Goal: Check status: Check status

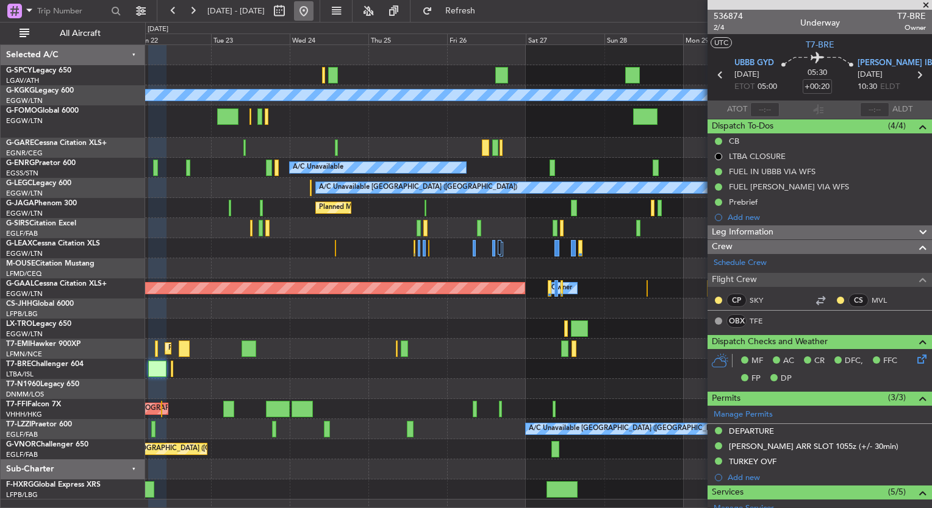
click at [313, 20] on button at bounding box center [304, 11] width 20 height 20
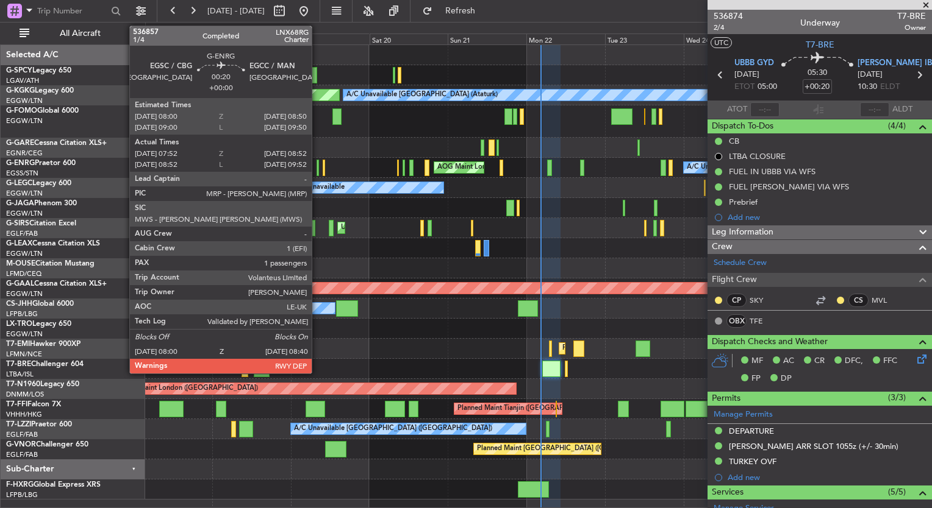
click at [317, 168] on div at bounding box center [317, 168] width 2 height 16
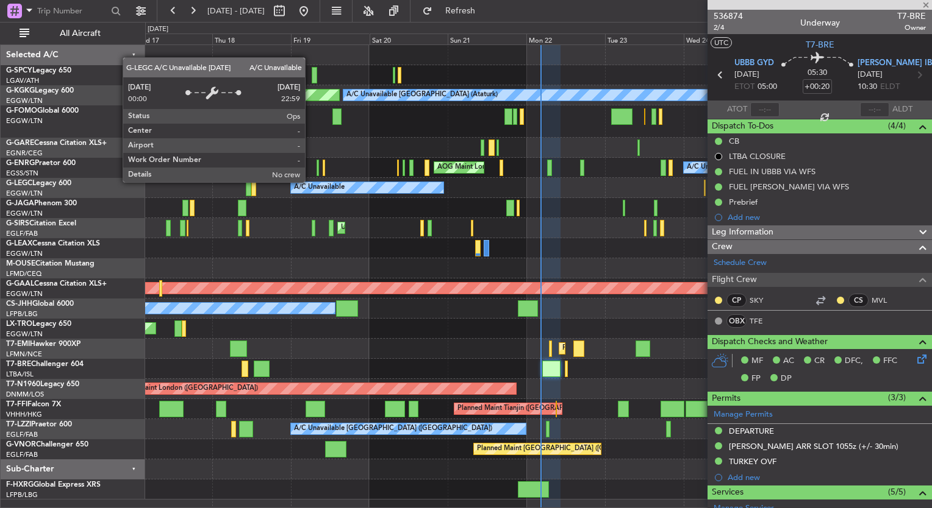
type input "08:07"
type input "08:37"
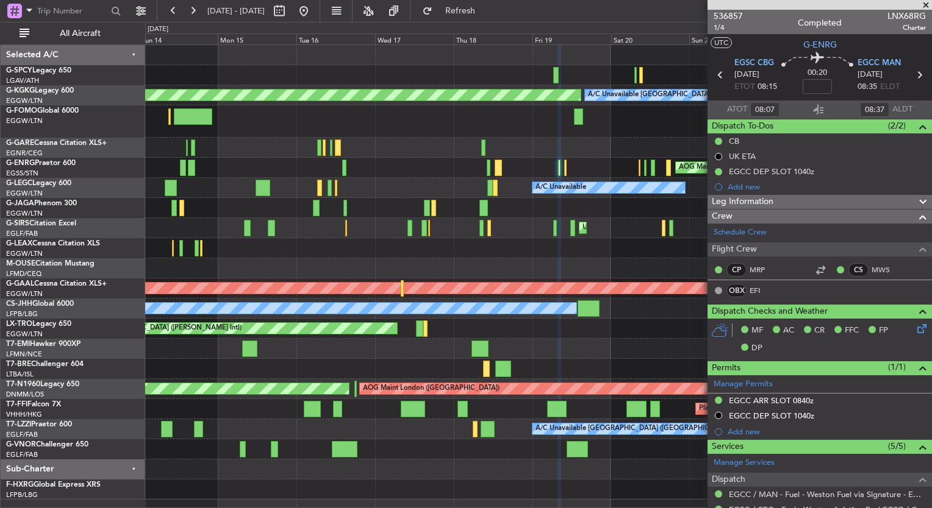
click at [548, 232] on div "AOG Maint [GEOGRAPHIC_DATA] (Ataturk) A/C Unavailable [GEOGRAPHIC_DATA] (Atatur…" at bounding box center [538, 272] width 786 height 455
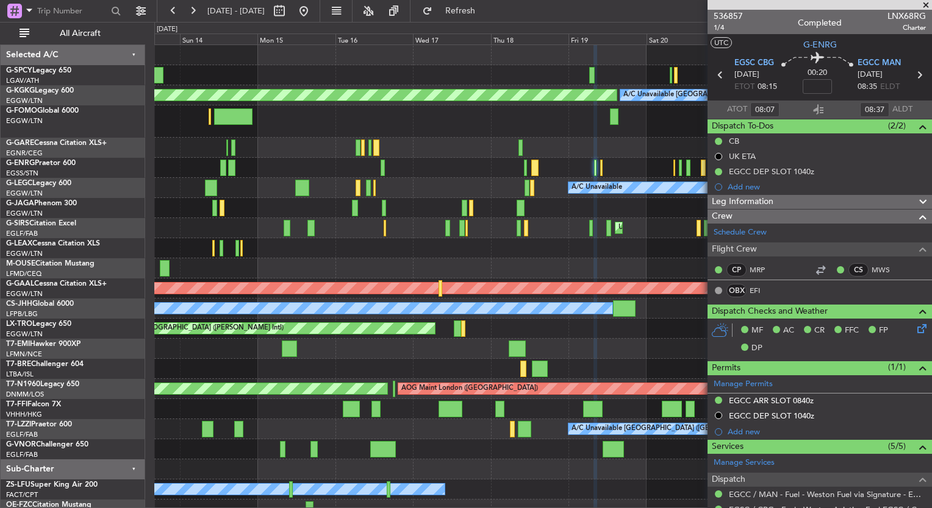
click at [284, 191] on div "A/C Unavailable Planned Maint [GEOGRAPHIC_DATA] ([GEOGRAPHIC_DATA]) A/C Unavail…" at bounding box center [542, 188] width 777 height 20
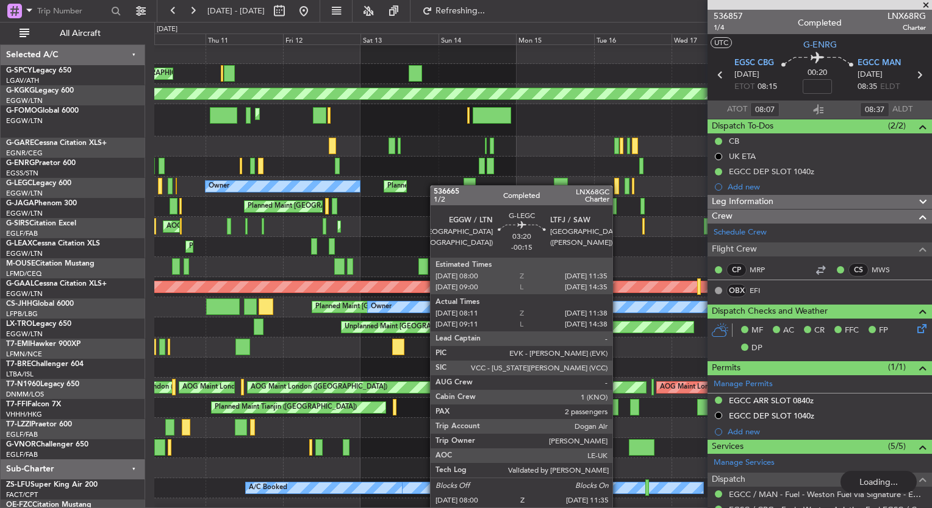
click at [453, 191] on div "A/C Unavailable Planned Maint [GEOGRAPHIC_DATA] ([GEOGRAPHIC_DATA]) Owner" at bounding box center [542, 187] width 777 height 20
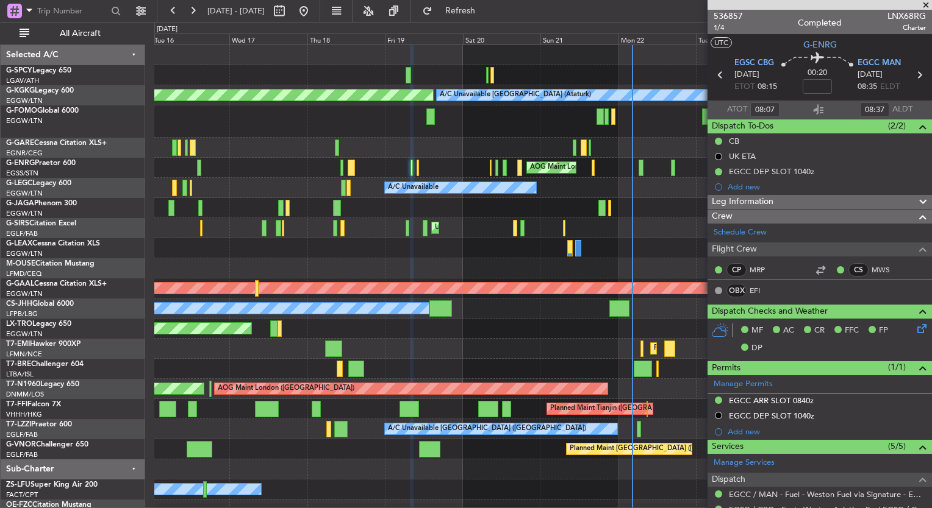
click at [145, 205] on div "AOG Maint [GEOGRAPHIC_DATA] (Ataturk) A/C Unavailable [GEOGRAPHIC_DATA] (Atatur…" at bounding box center [466, 265] width 932 height 487
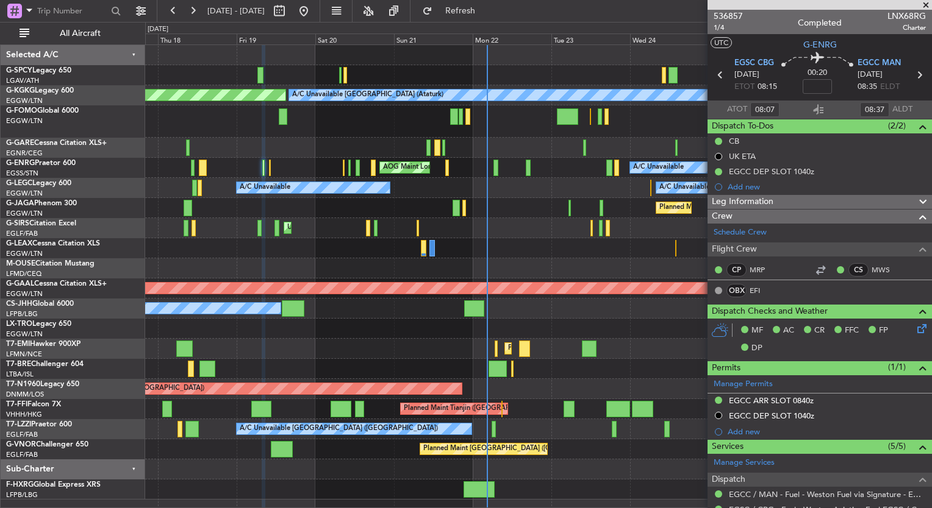
click at [928, 6] on span at bounding box center [925, 5] width 12 height 11
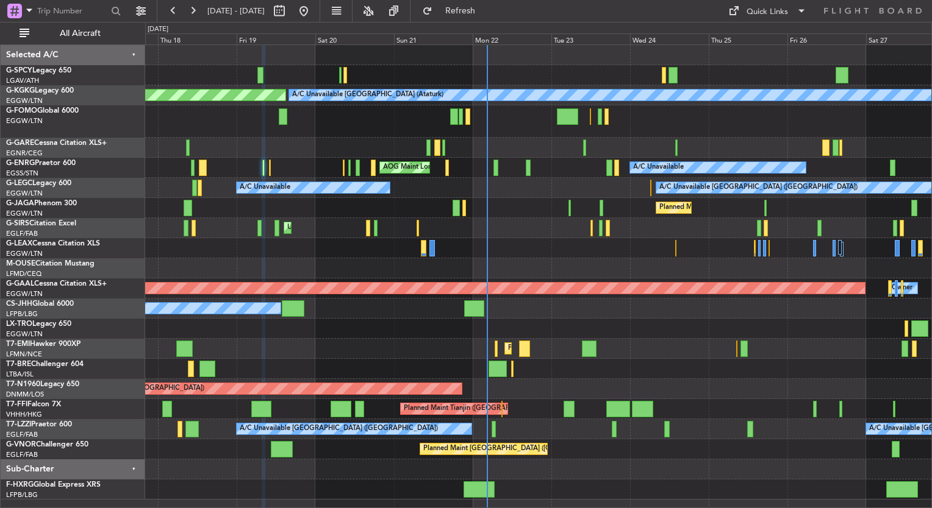
type input "0"
click at [752, 18] on div "Quick Links" at bounding box center [766, 12] width 41 height 12
click at [538, 232] on div at bounding box center [466, 254] width 932 height 508
click at [651, 189] on div "A/C Unavailable A/C Unavailable [GEOGRAPHIC_DATA] ([GEOGRAPHIC_DATA])" at bounding box center [538, 188] width 786 height 20
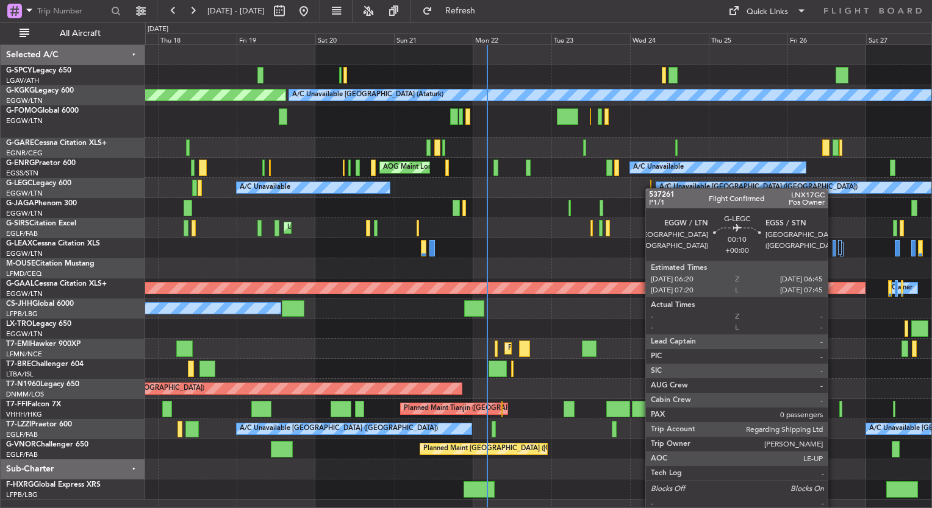
click at [651, 188] on div at bounding box center [651, 188] width 2 height 16
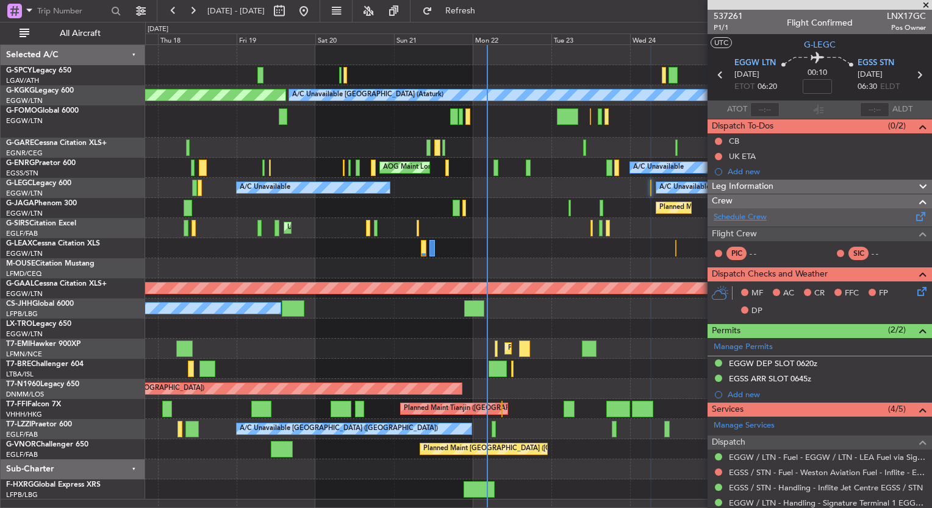
click at [751, 218] on link "Schedule Crew" at bounding box center [739, 218] width 53 height 12
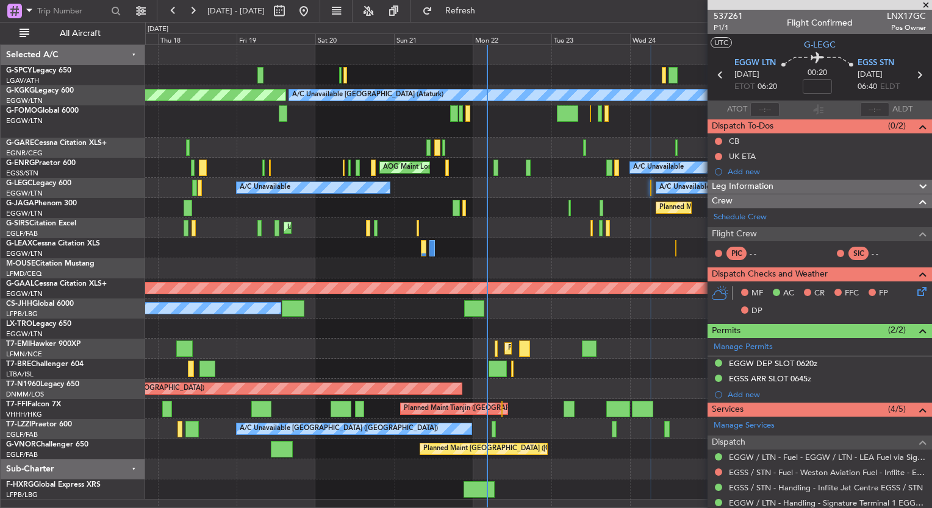
type input "+00:10"
